Goal: Find specific page/section: Find specific page/section

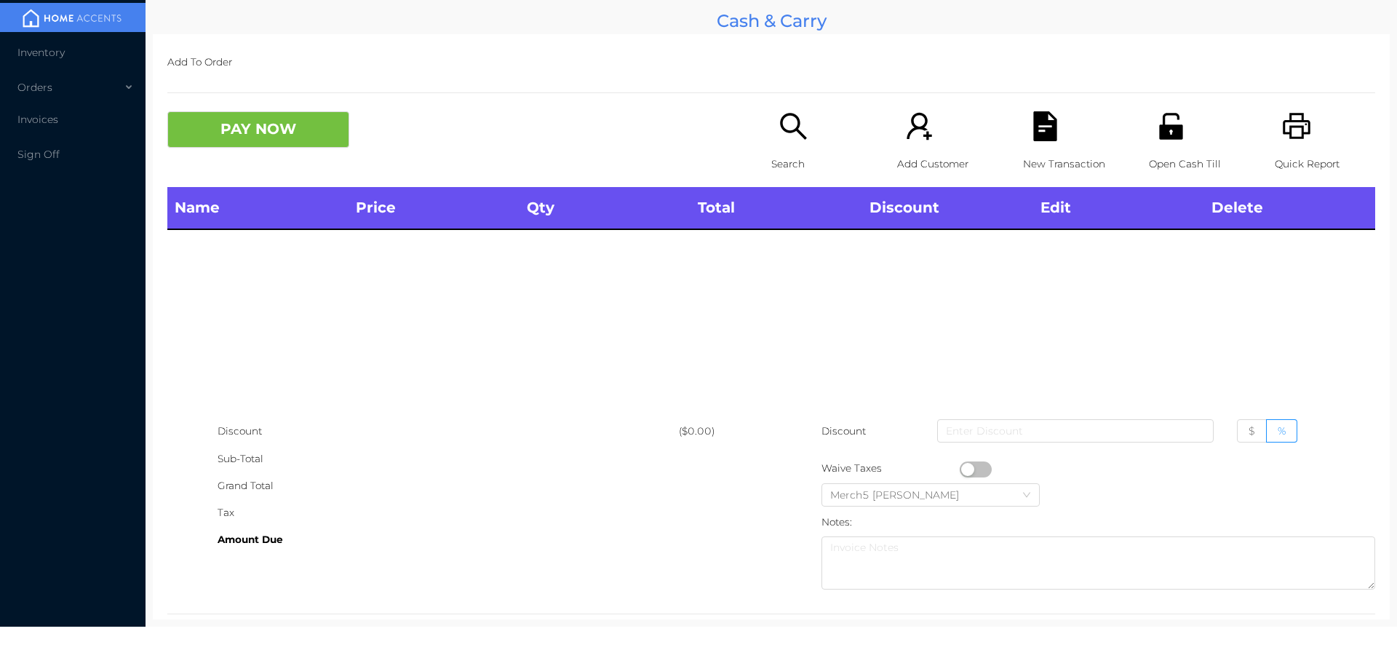
click at [805, 120] on div "Search" at bounding box center [821, 149] width 100 height 76
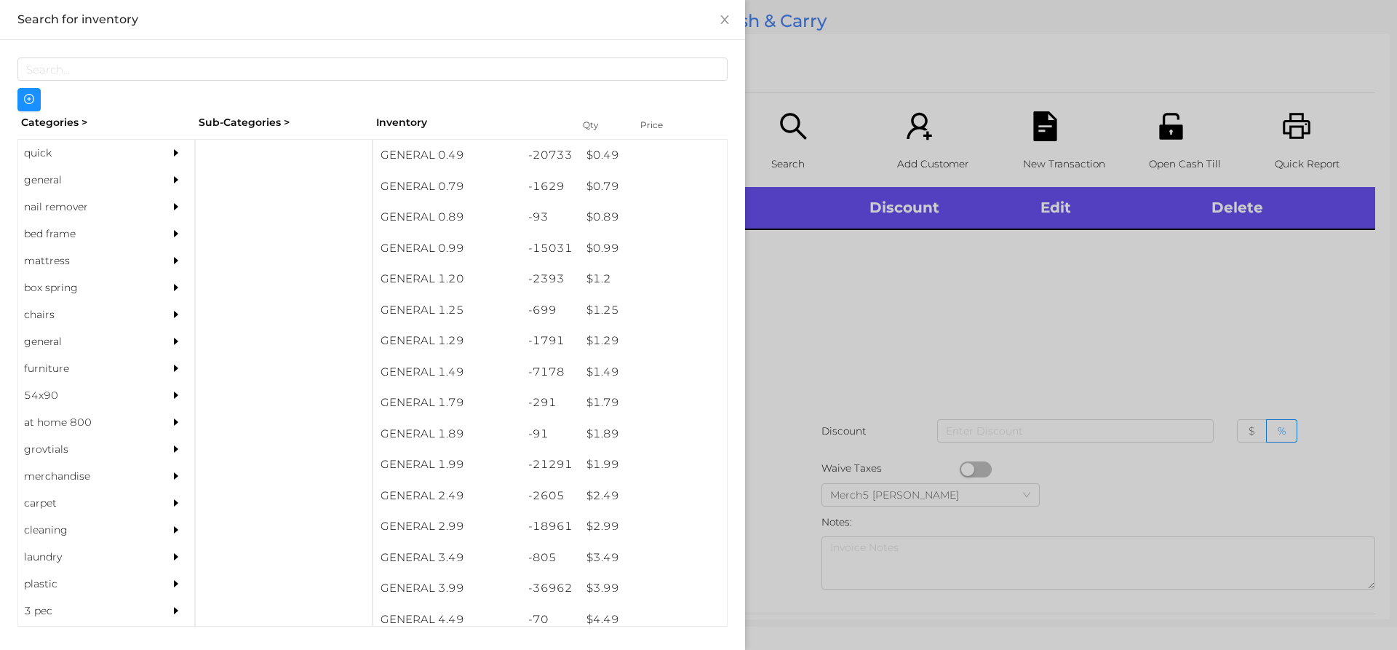
drag, startPoint x: 147, startPoint y: 175, endPoint x: 175, endPoint y: 176, distance: 27.7
click at [147, 175] on div "general" at bounding box center [106, 180] width 176 height 27
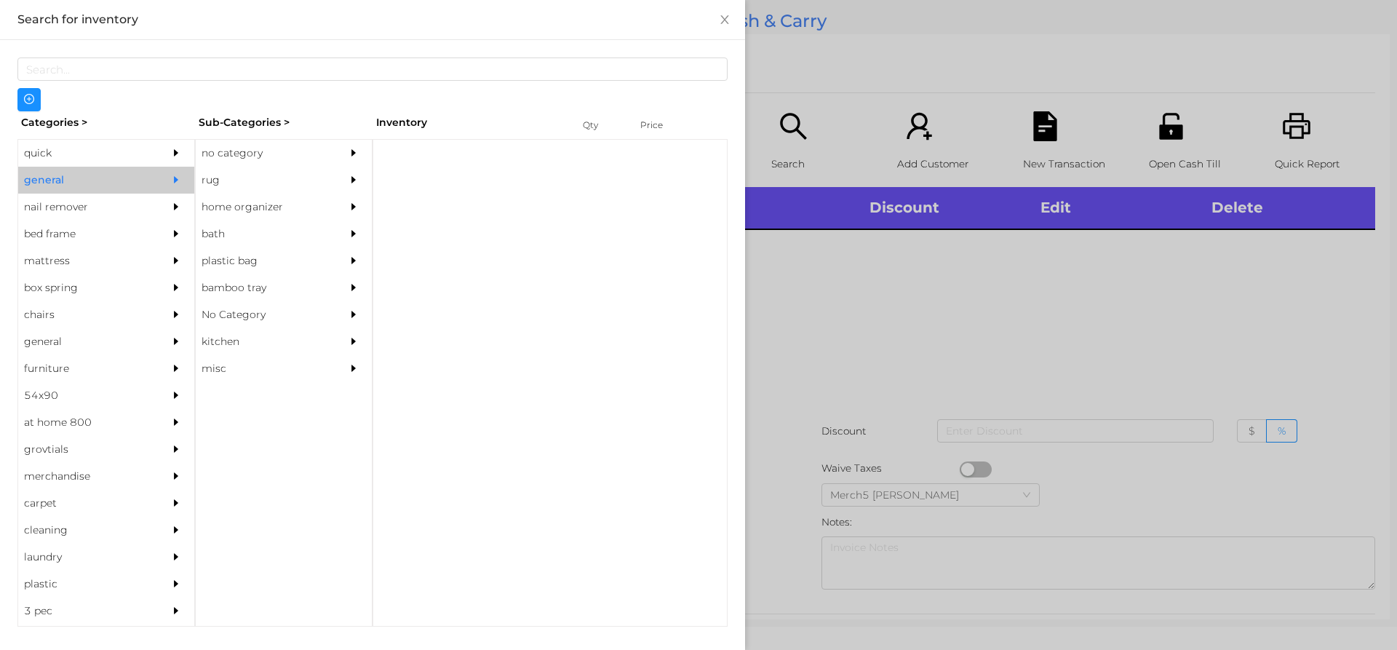
drag, startPoint x: 279, startPoint y: 144, endPoint x: 311, endPoint y: 191, distance: 56.7
click at [280, 148] on div "no category" at bounding box center [262, 153] width 132 height 27
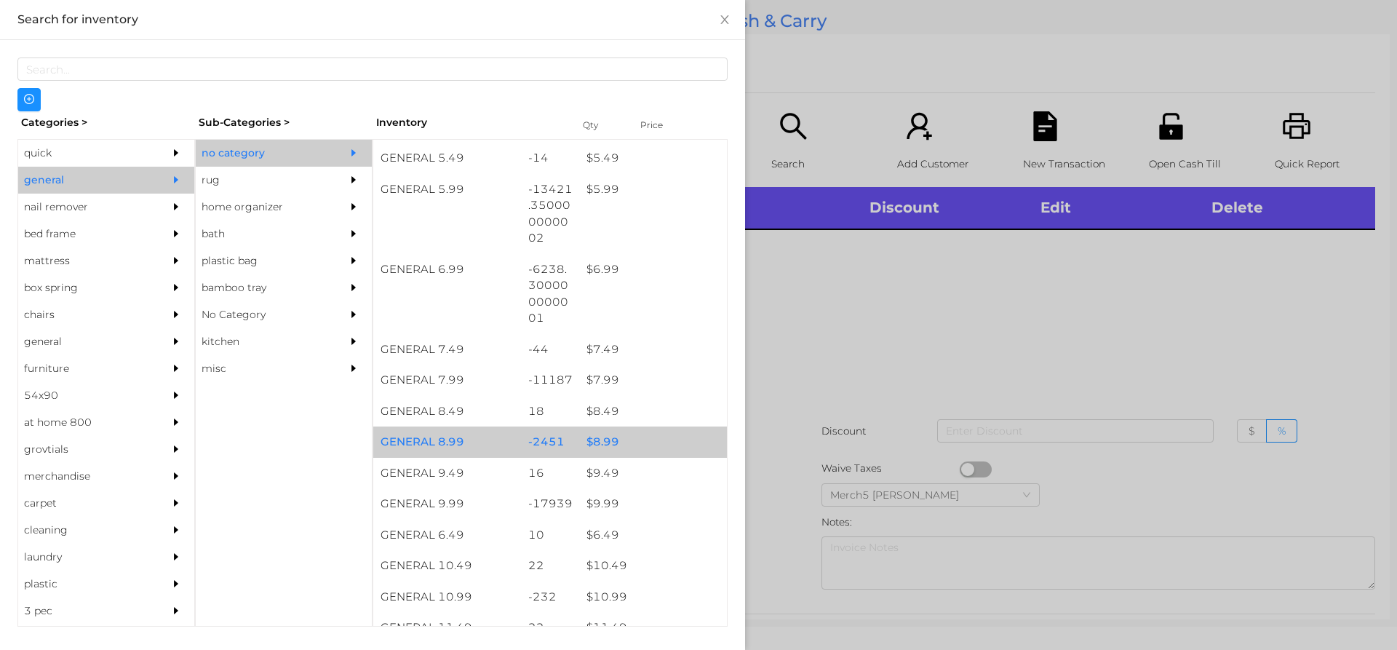
scroll to position [728, 0]
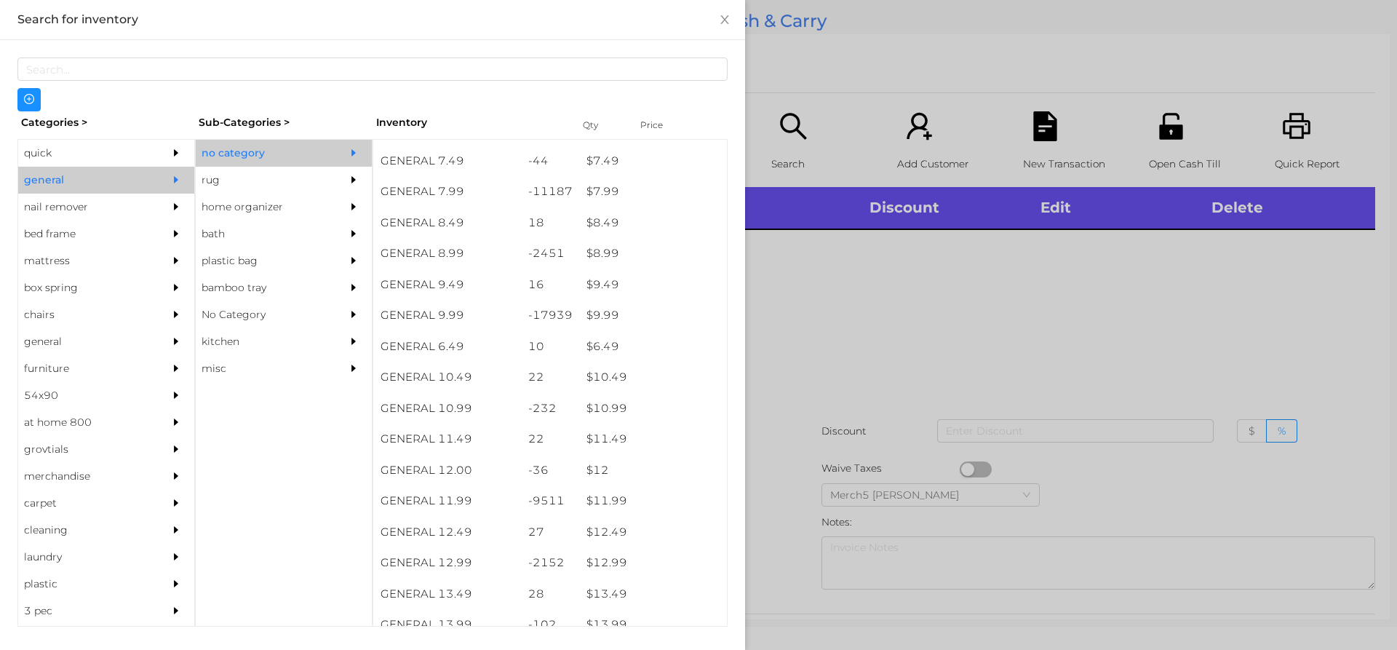
click at [852, 286] on div at bounding box center [698, 325] width 1397 height 650
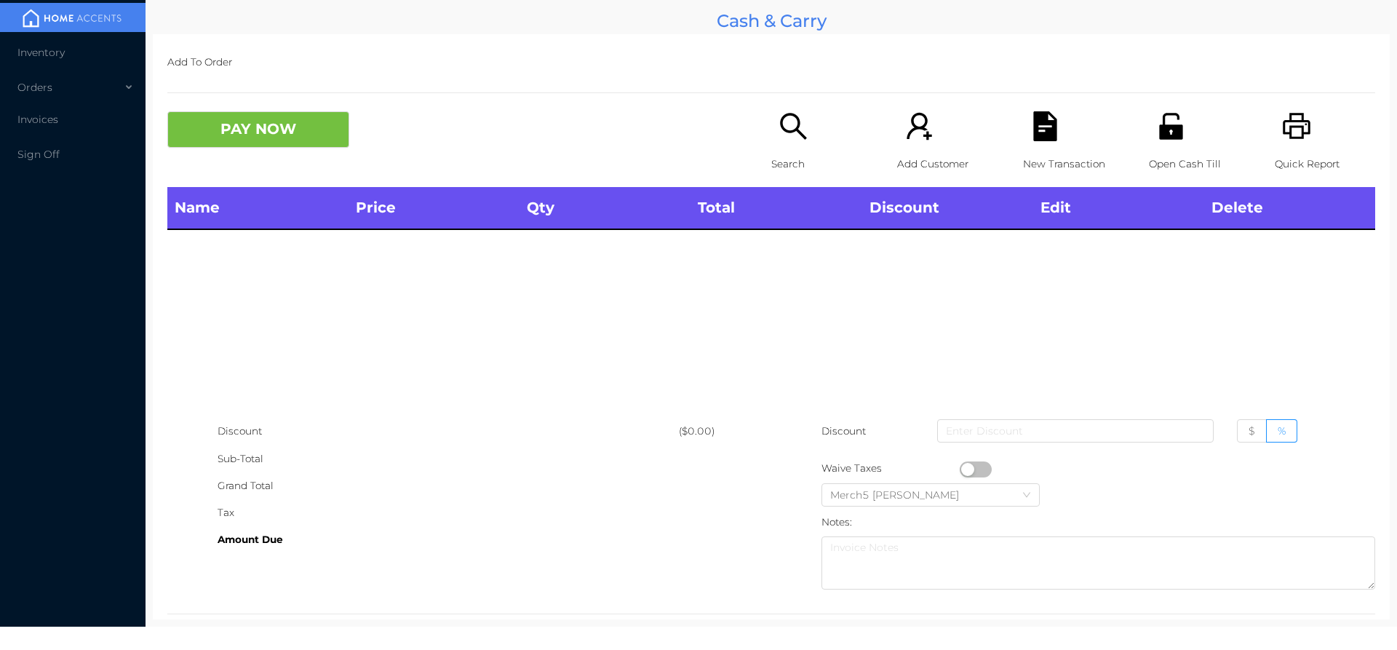
drag, startPoint x: 788, startPoint y: 139, endPoint x: 795, endPoint y: 144, distance: 8.3
click at [795, 144] on div "Search" at bounding box center [821, 149] width 100 height 76
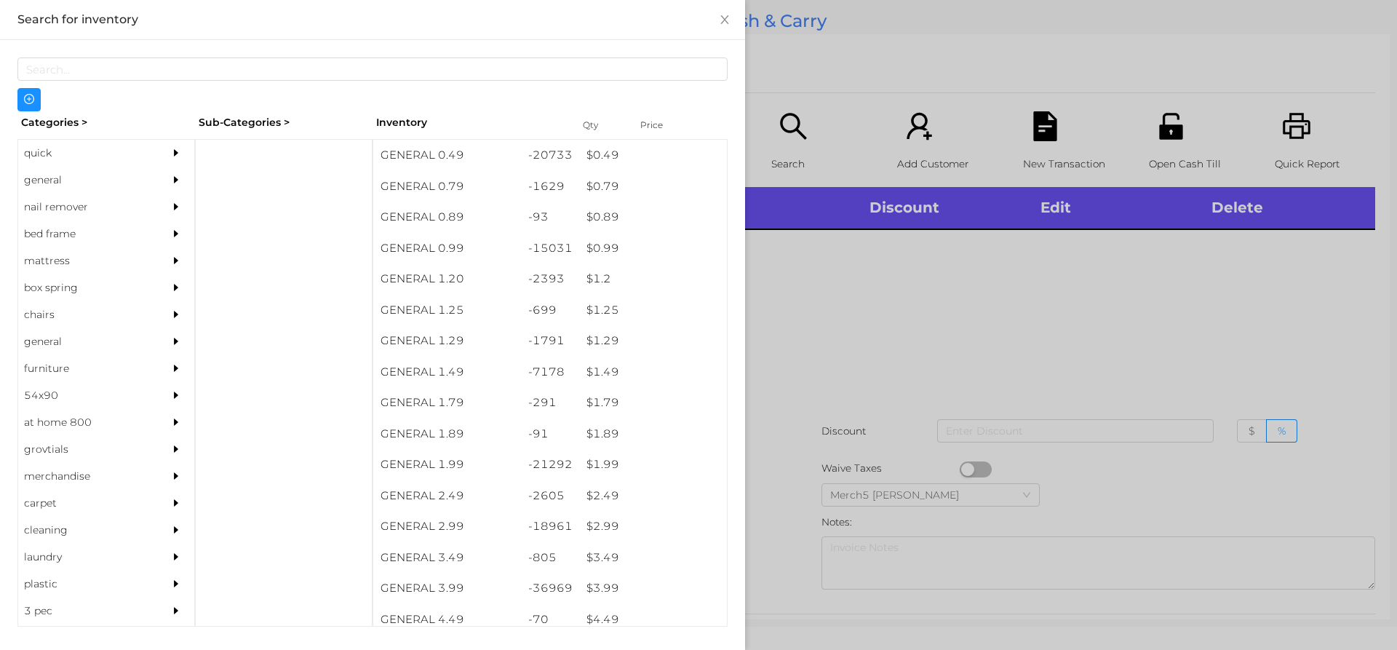
drag, startPoint x: 106, startPoint y: 160, endPoint x: 116, endPoint y: 172, distance: 16.0
click at [108, 162] on div "quick" at bounding box center [84, 153] width 132 height 27
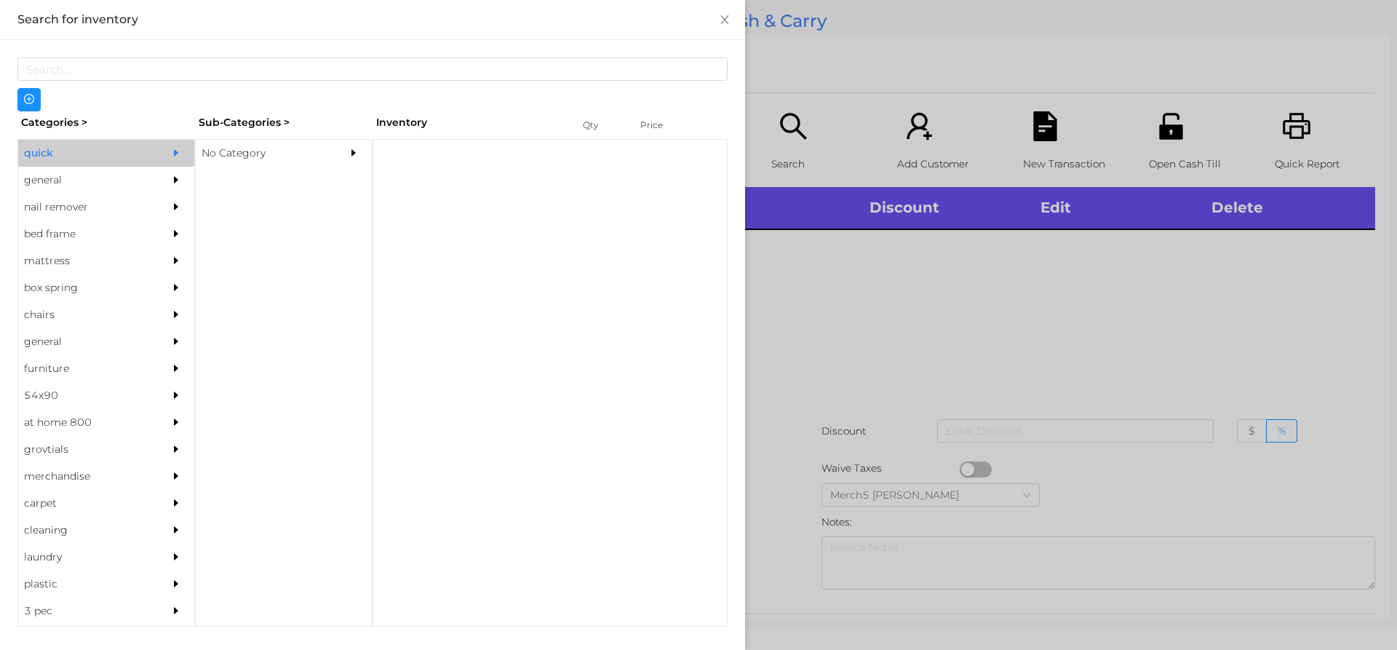
click at [116, 173] on div "general" at bounding box center [84, 180] width 132 height 27
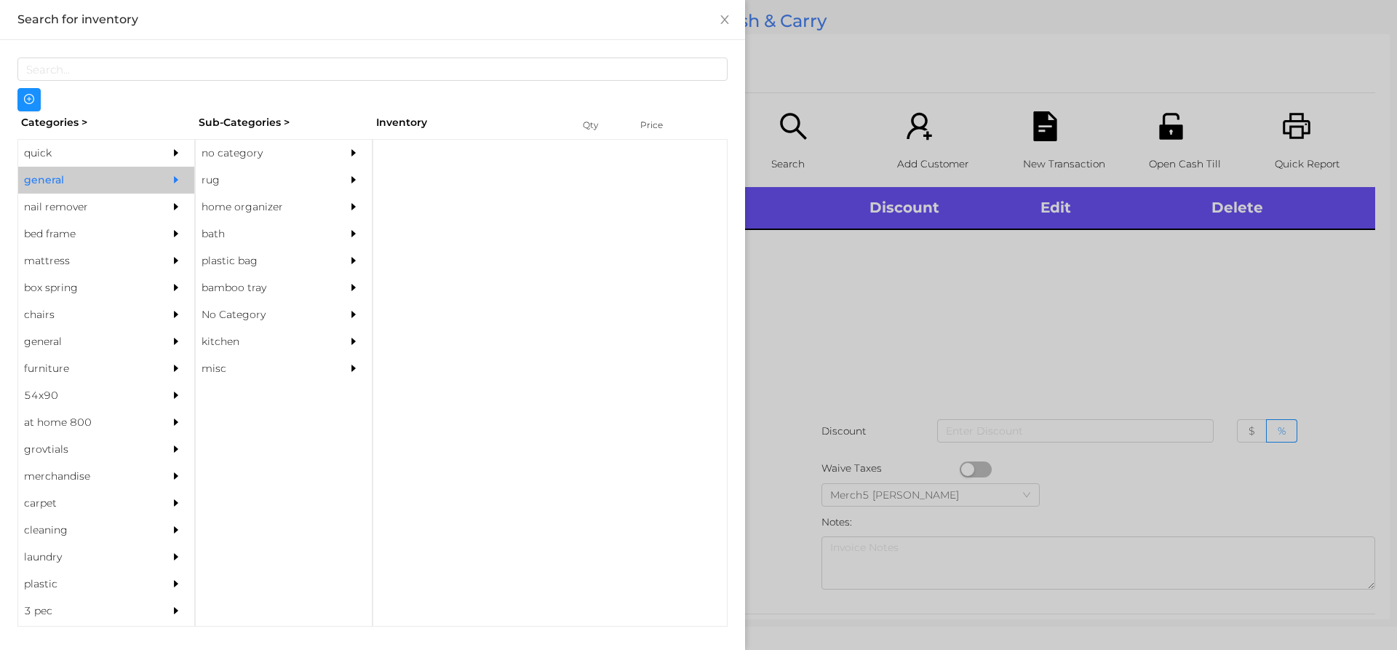
drag, startPoint x: 255, startPoint y: 143, endPoint x: 274, endPoint y: 156, distance: 23.6
click at [255, 143] on div "no category" at bounding box center [262, 153] width 132 height 27
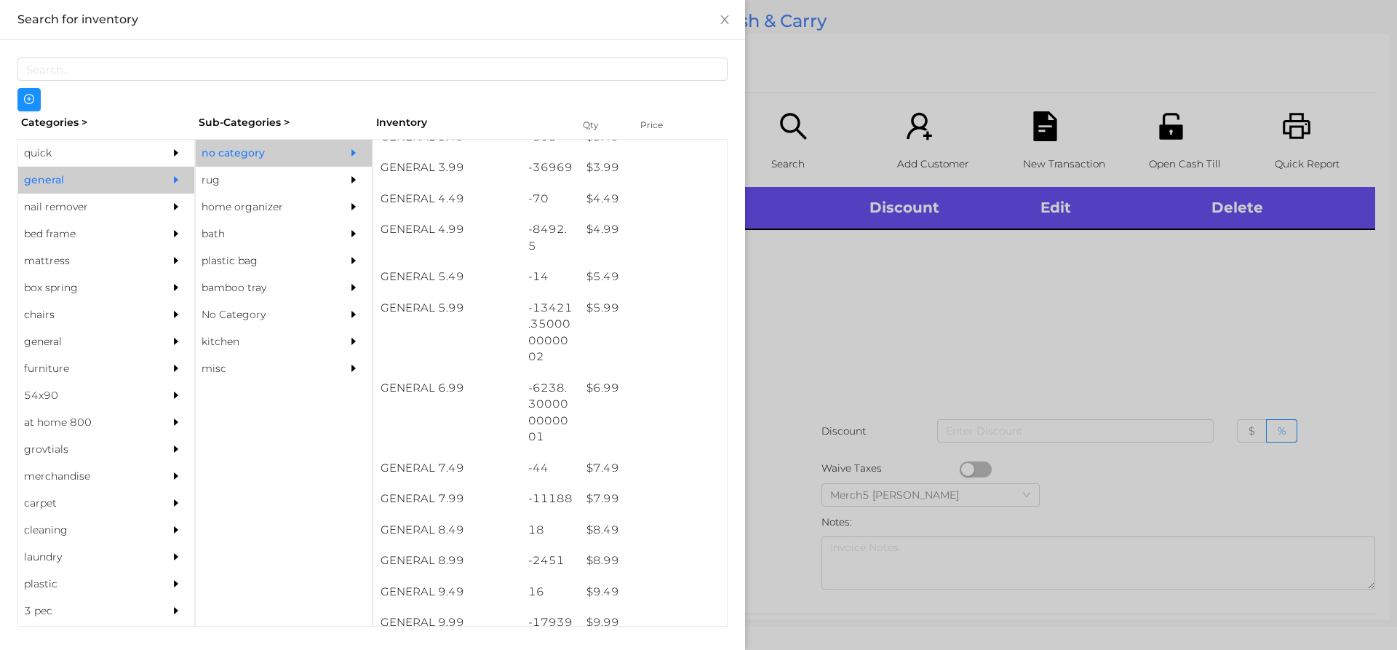
scroll to position [582, 0]
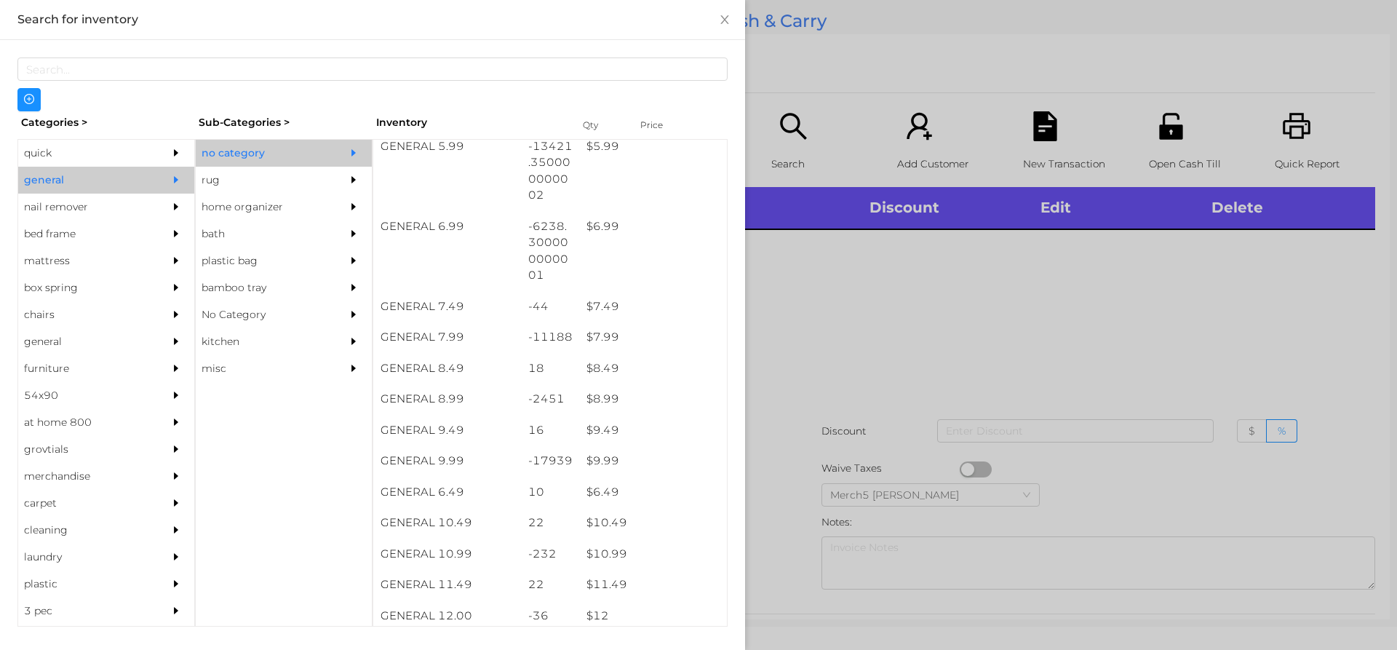
click at [1097, 315] on div at bounding box center [698, 325] width 1397 height 650
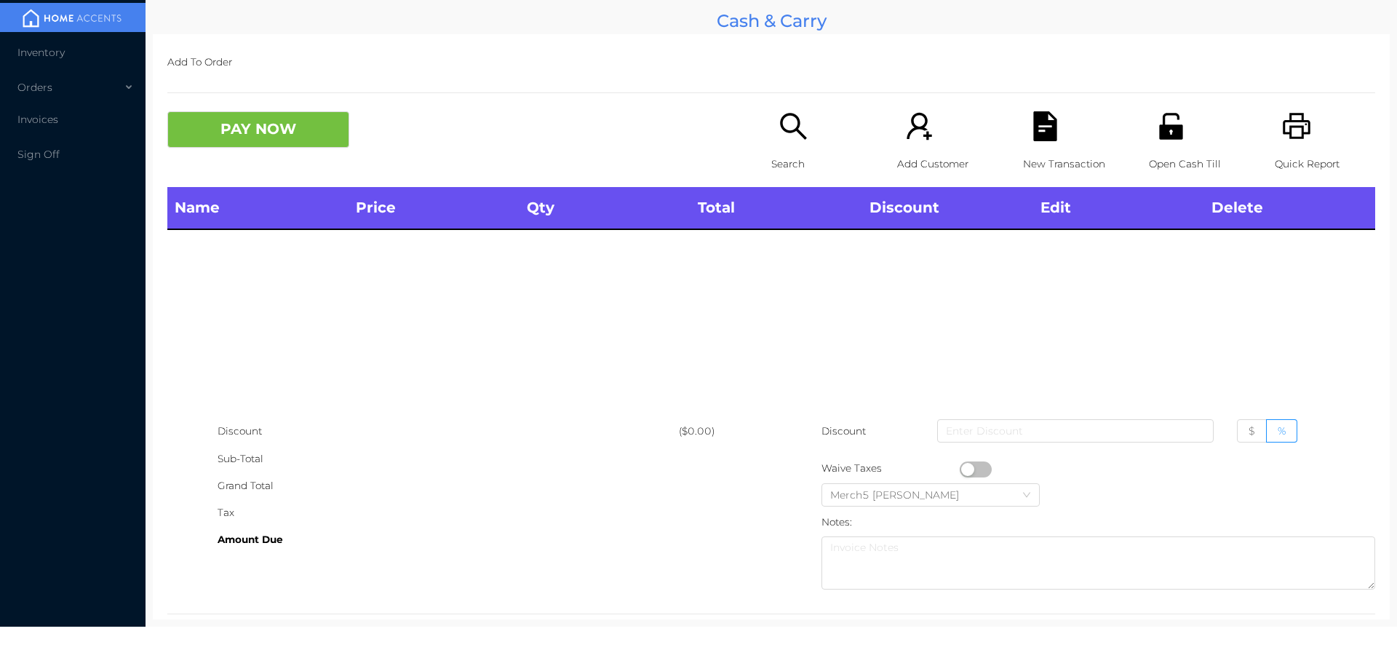
click at [787, 130] on icon "icon: search" at bounding box center [793, 126] width 26 height 26
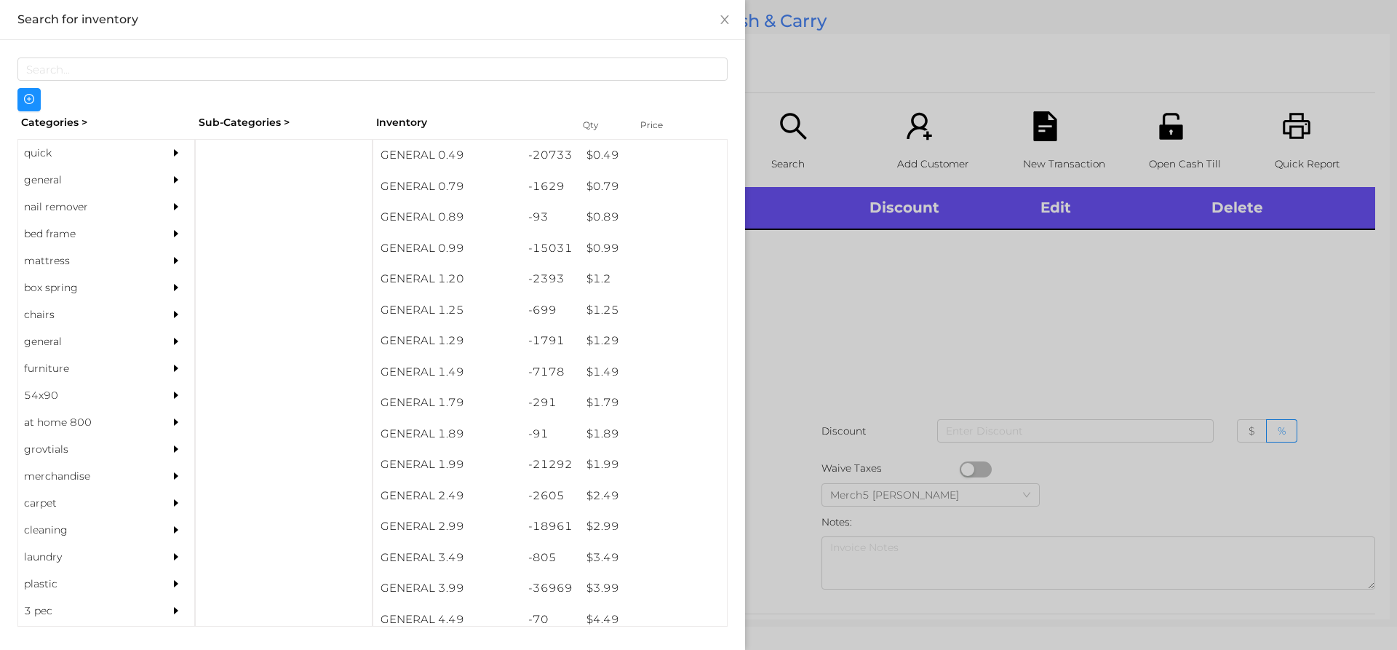
drag, startPoint x: 162, startPoint y: 166, endPoint x: 168, endPoint y: 178, distance: 14.0
click at [165, 170] on div at bounding box center [179, 180] width 29 height 27
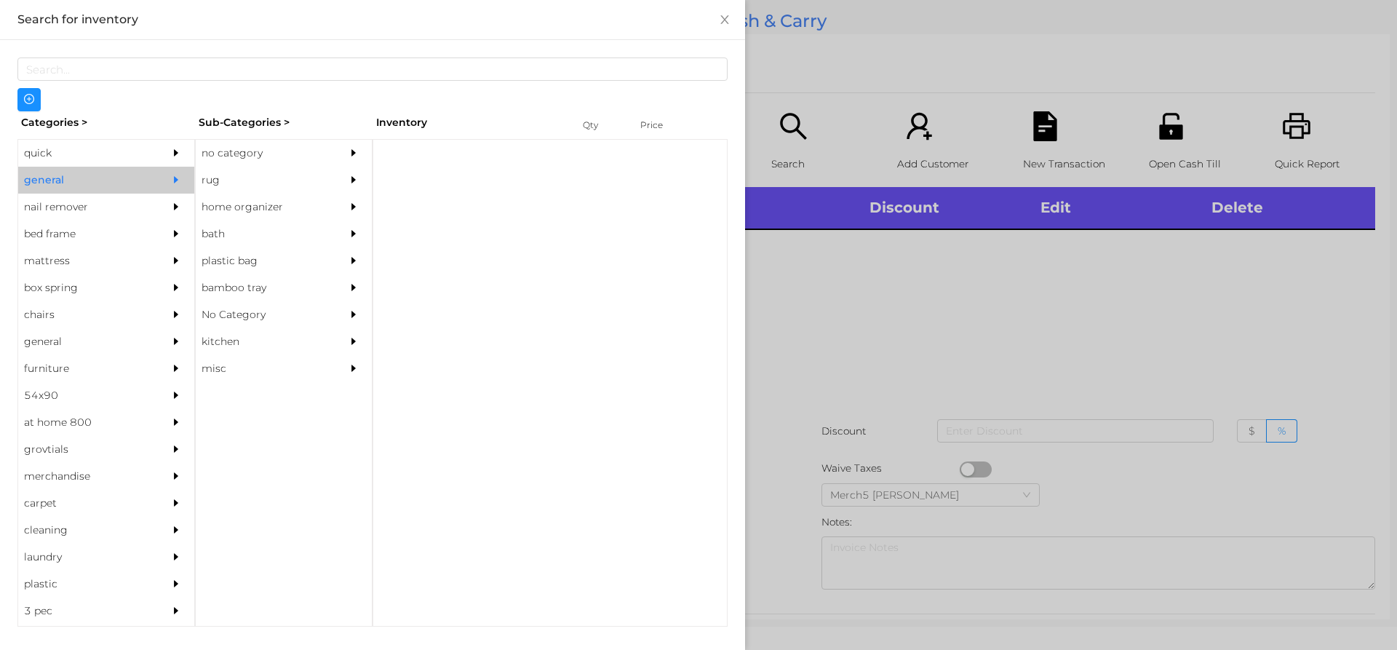
drag, startPoint x: 333, startPoint y: 163, endPoint x: 342, endPoint y: 164, distance: 9.6
click at [341, 163] on div "no category" at bounding box center [284, 153] width 176 height 27
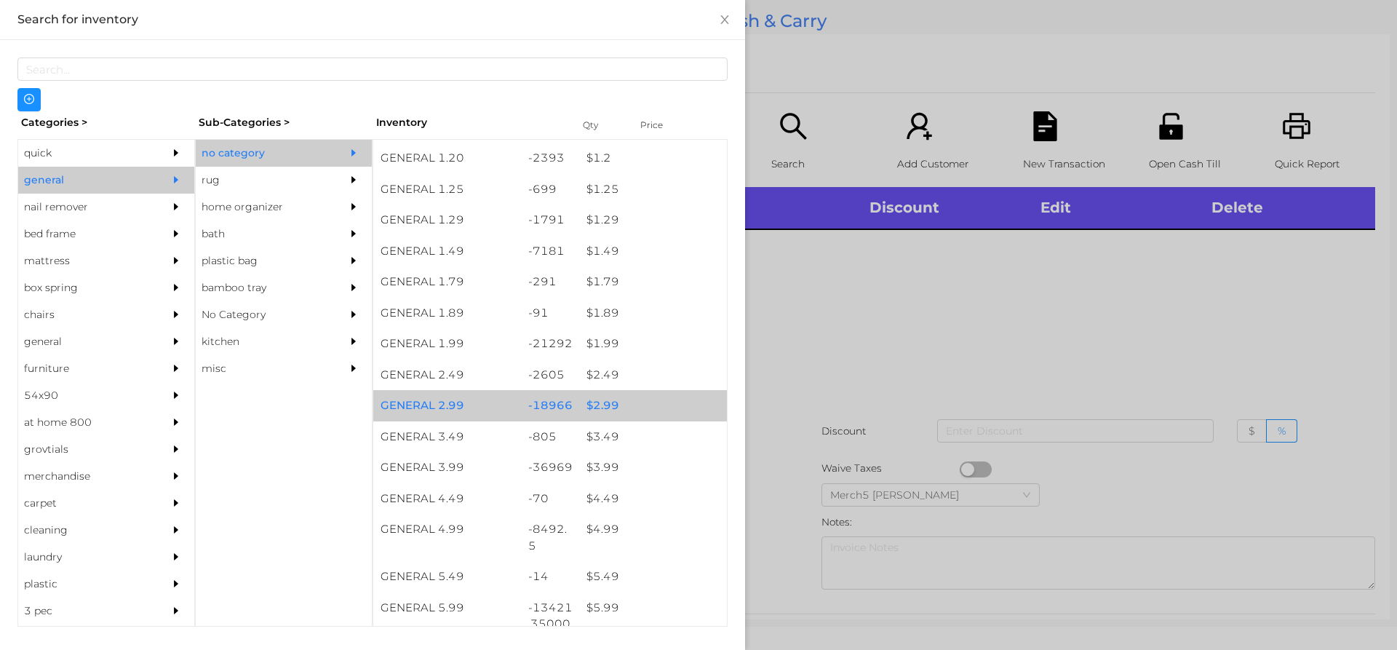
scroll to position [291, 0]
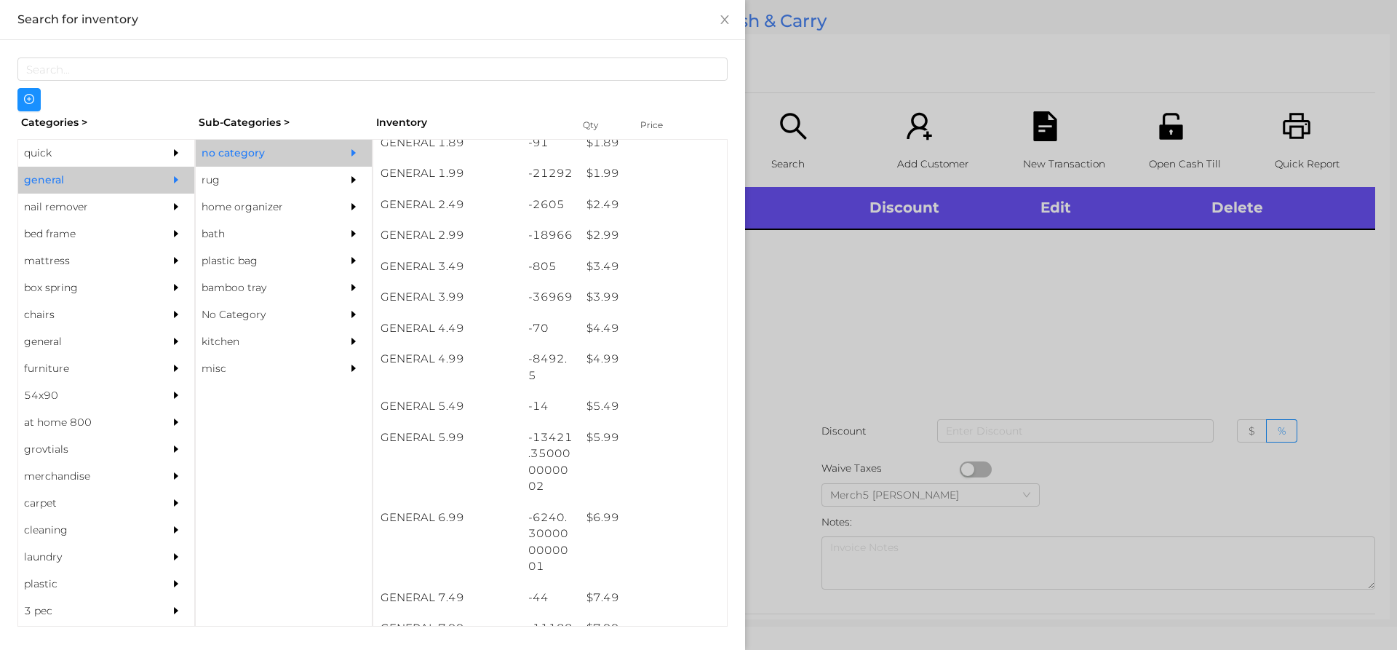
click at [1126, 354] on div at bounding box center [698, 325] width 1397 height 650
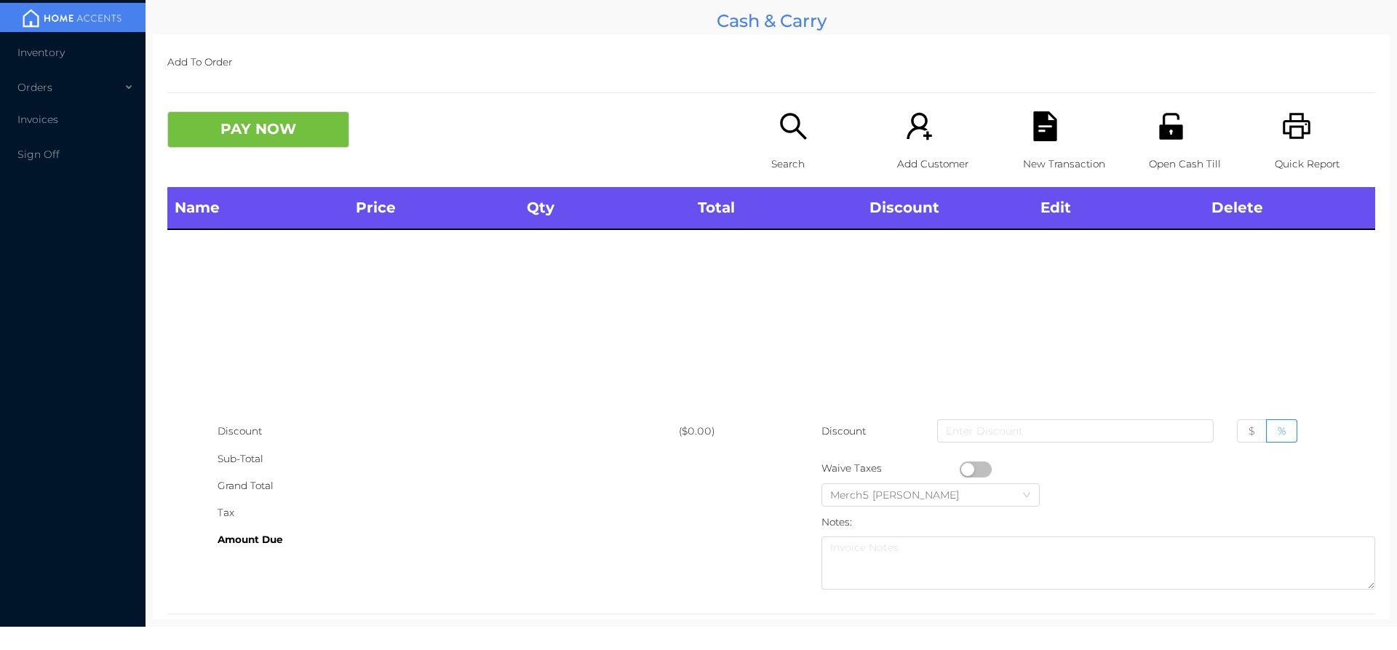
click at [796, 132] on icon "icon: search" at bounding box center [794, 126] width 30 height 30
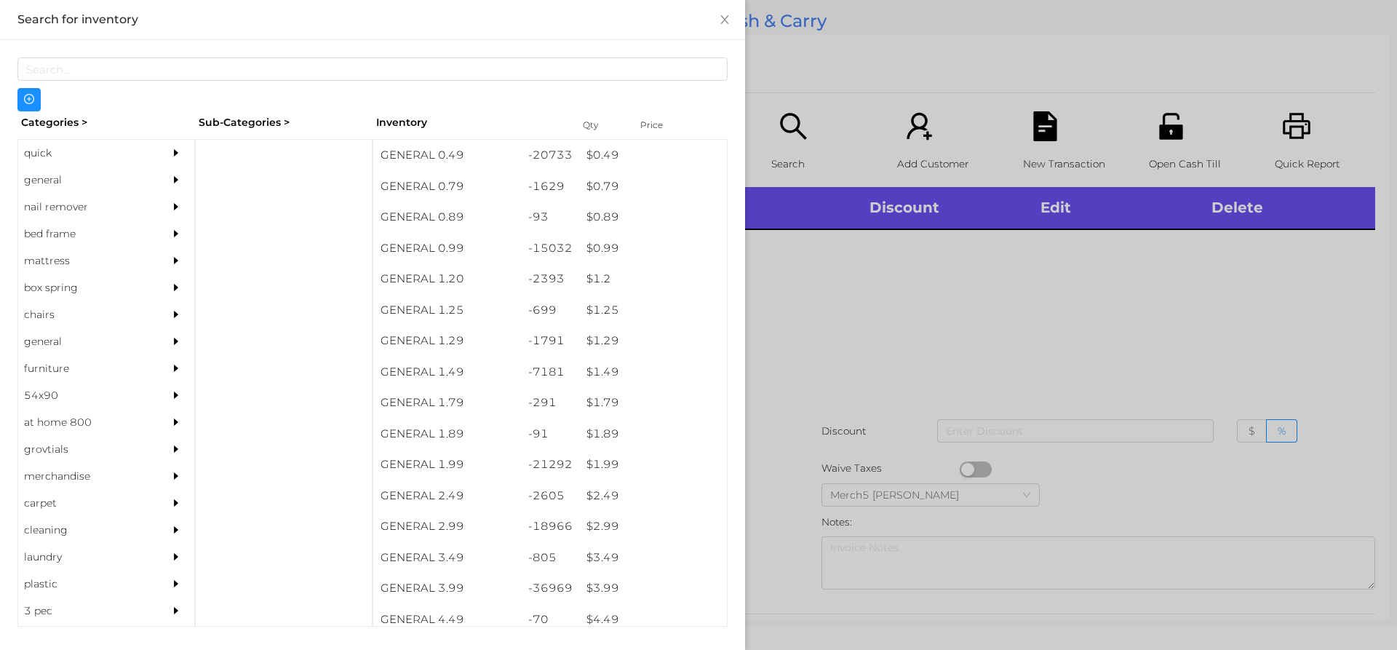
click at [891, 311] on div at bounding box center [698, 325] width 1397 height 650
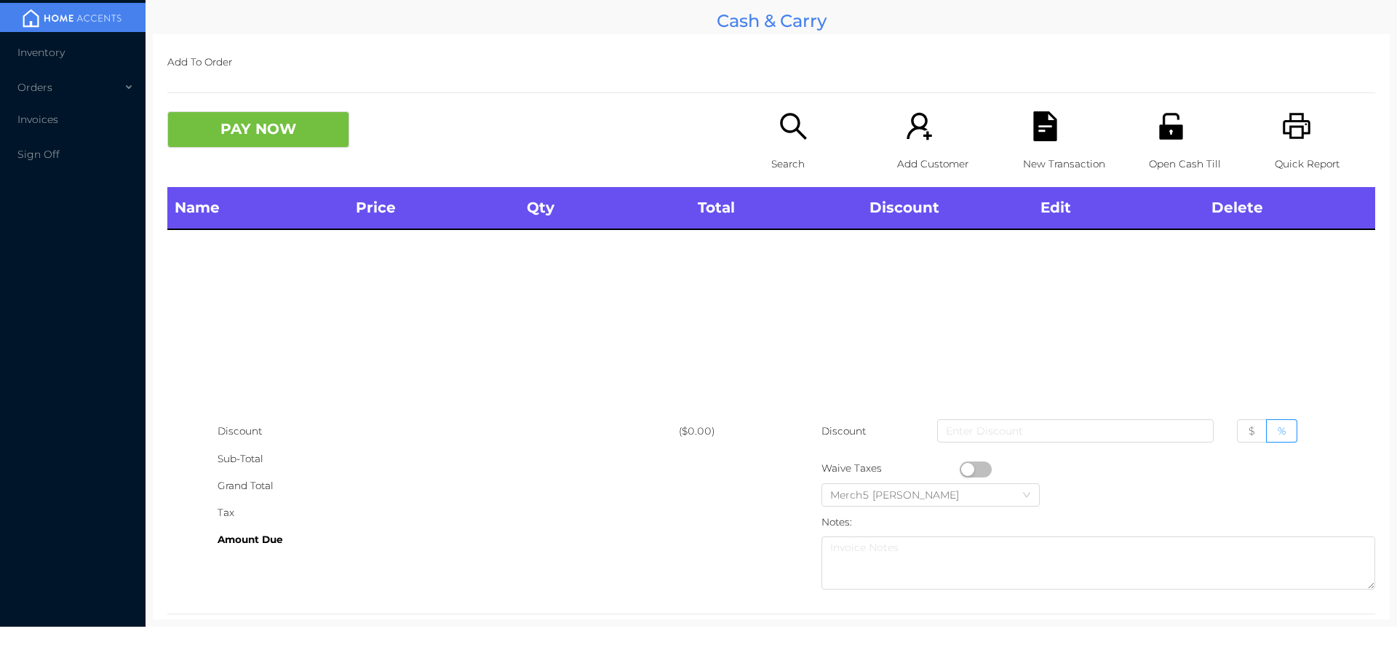
click at [791, 133] on icon "icon: search" at bounding box center [794, 126] width 30 height 30
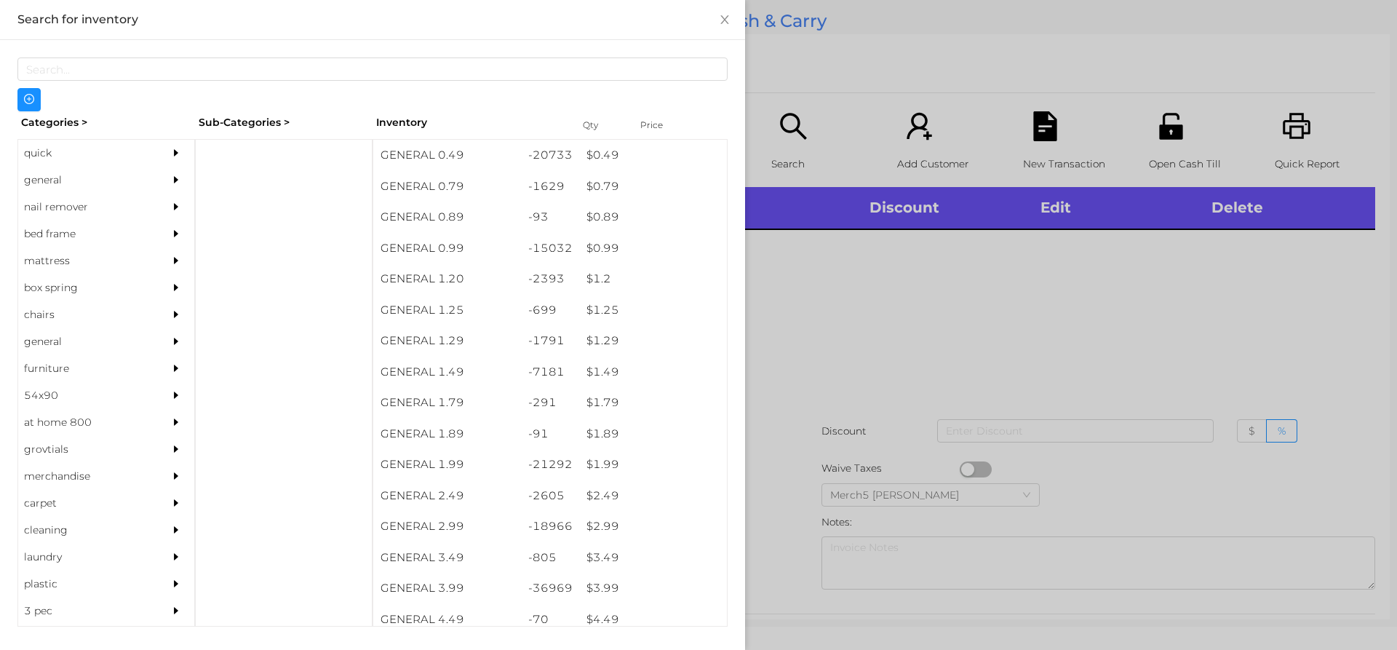
click at [155, 180] on div "general" at bounding box center [106, 180] width 176 height 27
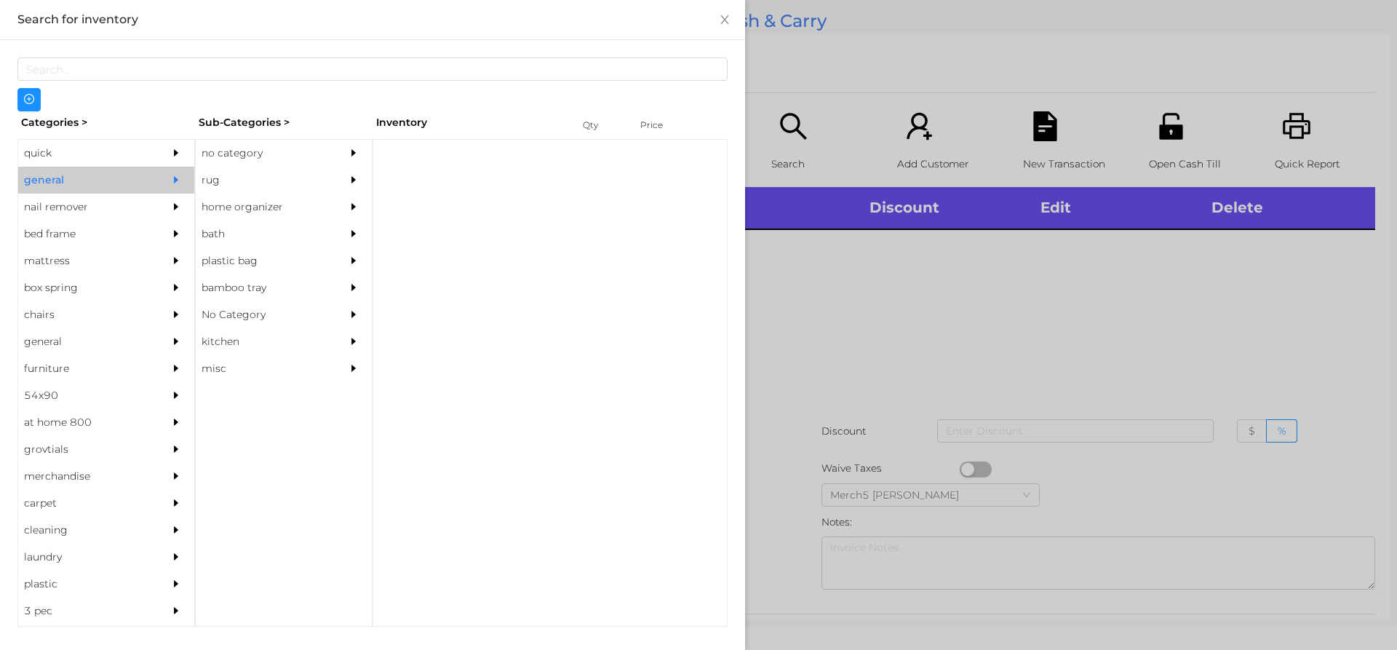
click at [275, 153] on div "no category" at bounding box center [262, 153] width 132 height 27
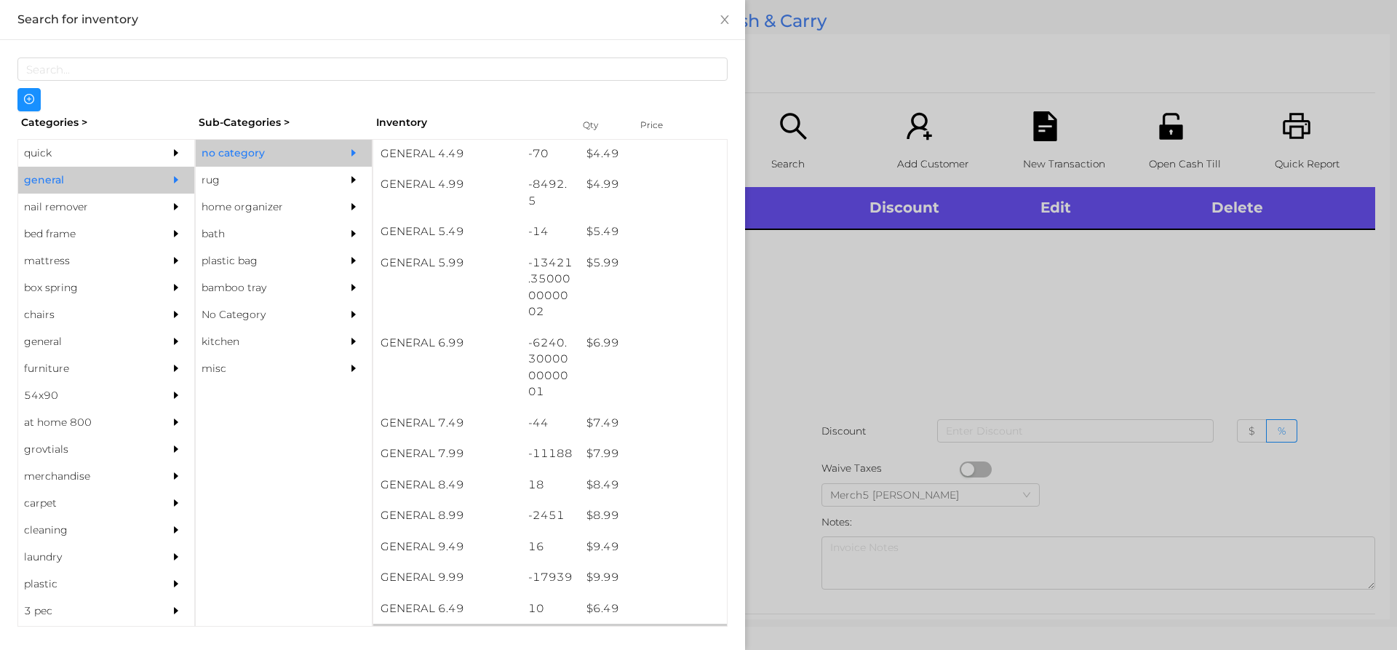
scroll to position [655, 0]
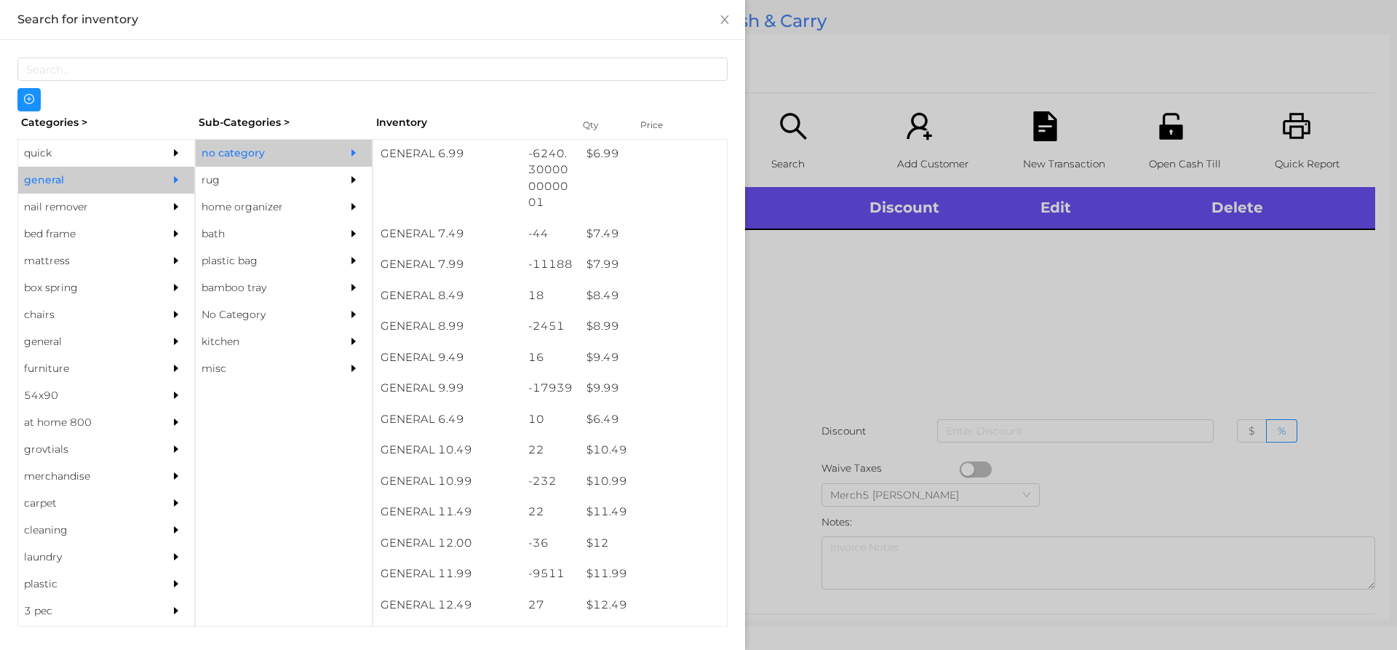
click at [1137, 278] on div at bounding box center [698, 325] width 1397 height 650
